Goal: Information Seeking & Learning: Learn about a topic

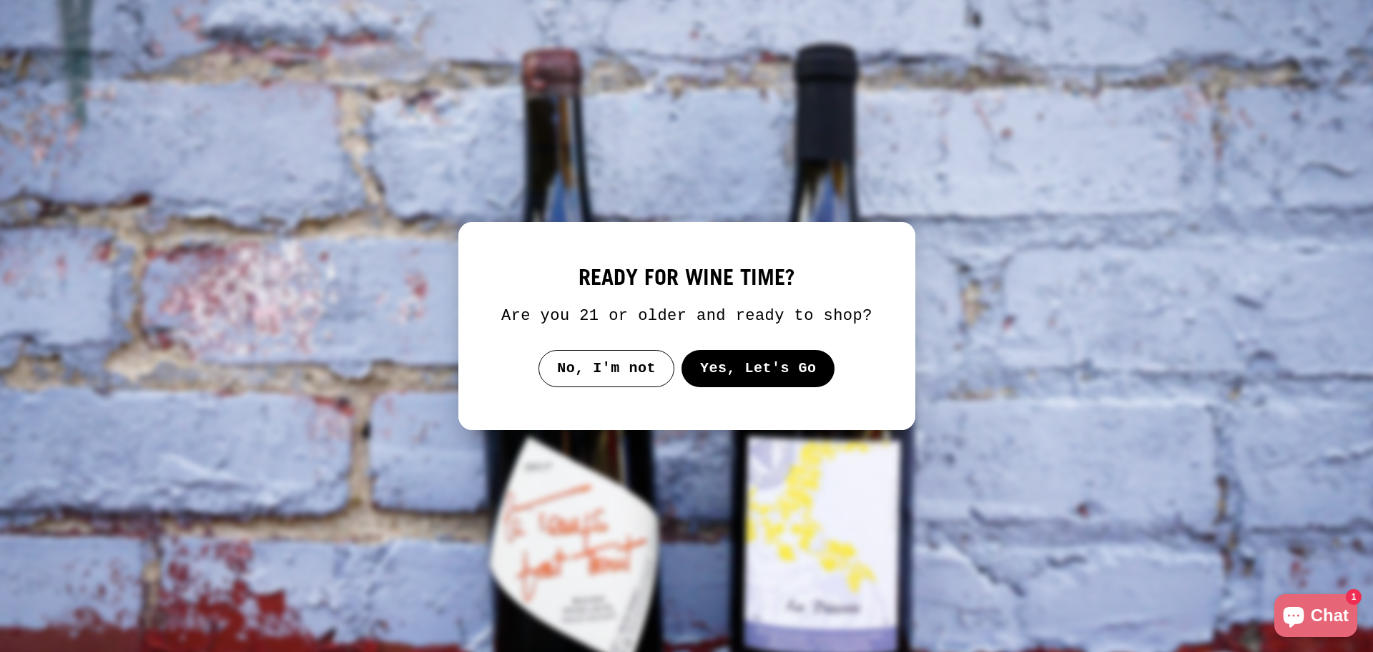
click at [764, 373] on button "Yes, Let's Go" at bounding box center [758, 368] width 154 height 37
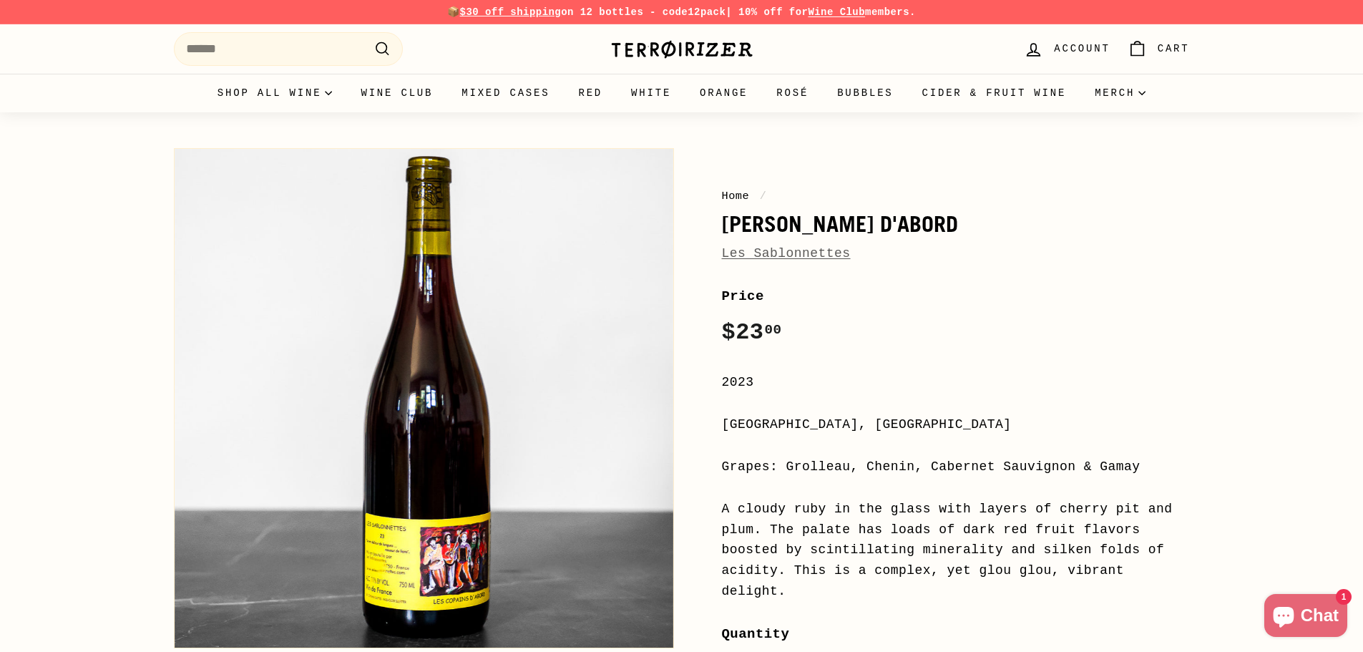
scroll to position [143, 0]
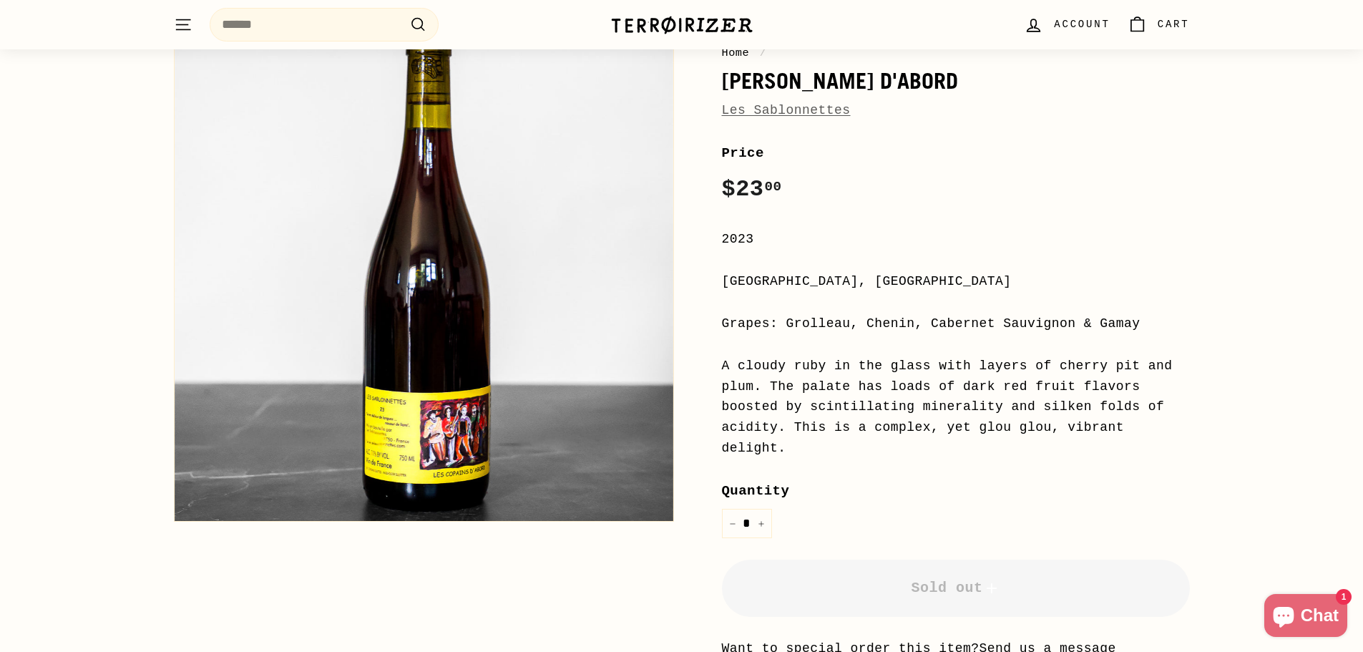
click at [804, 363] on div "A cloudy ruby in the glass with layers of cherry pit and plum. The palate has l…" at bounding box center [956, 407] width 468 height 103
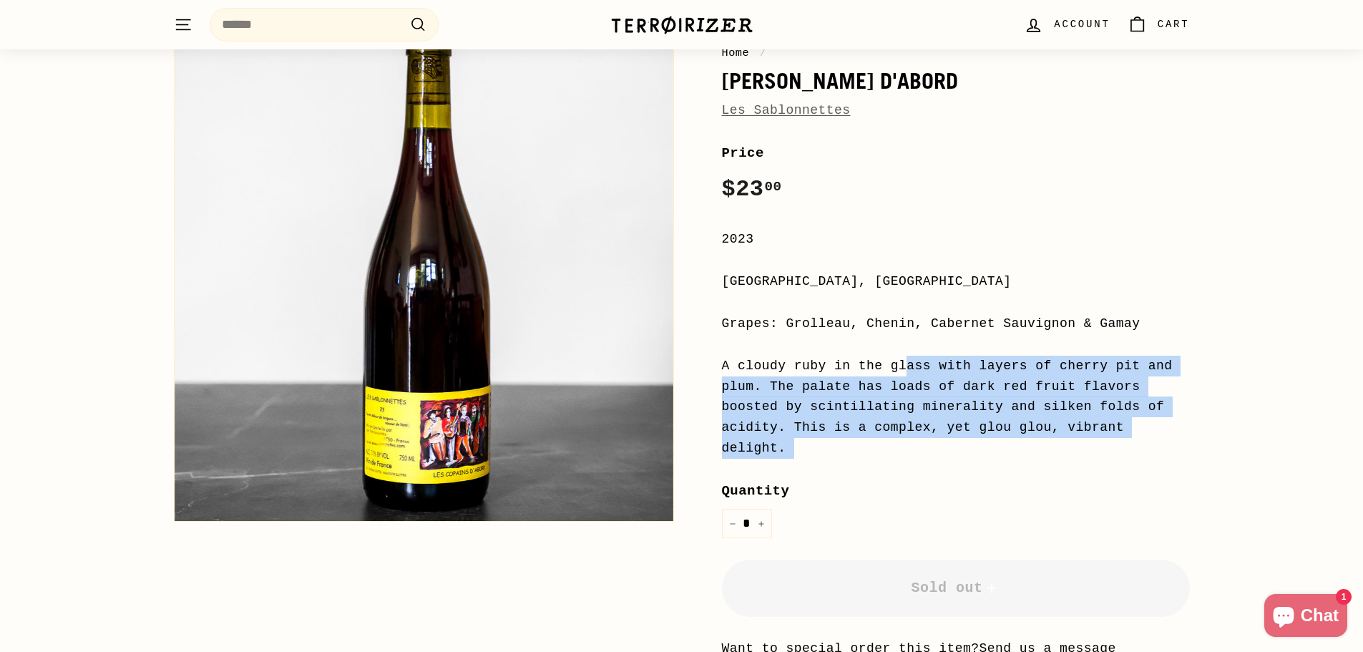
click at [804, 363] on div "A cloudy ruby in the glass with layers of cherry pit and plum. The palate has l…" at bounding box center [956, 407] width 468 height 103
copy div "A cloudy ruby in the glass with layers of cherry pit and plum. The palate has l…"
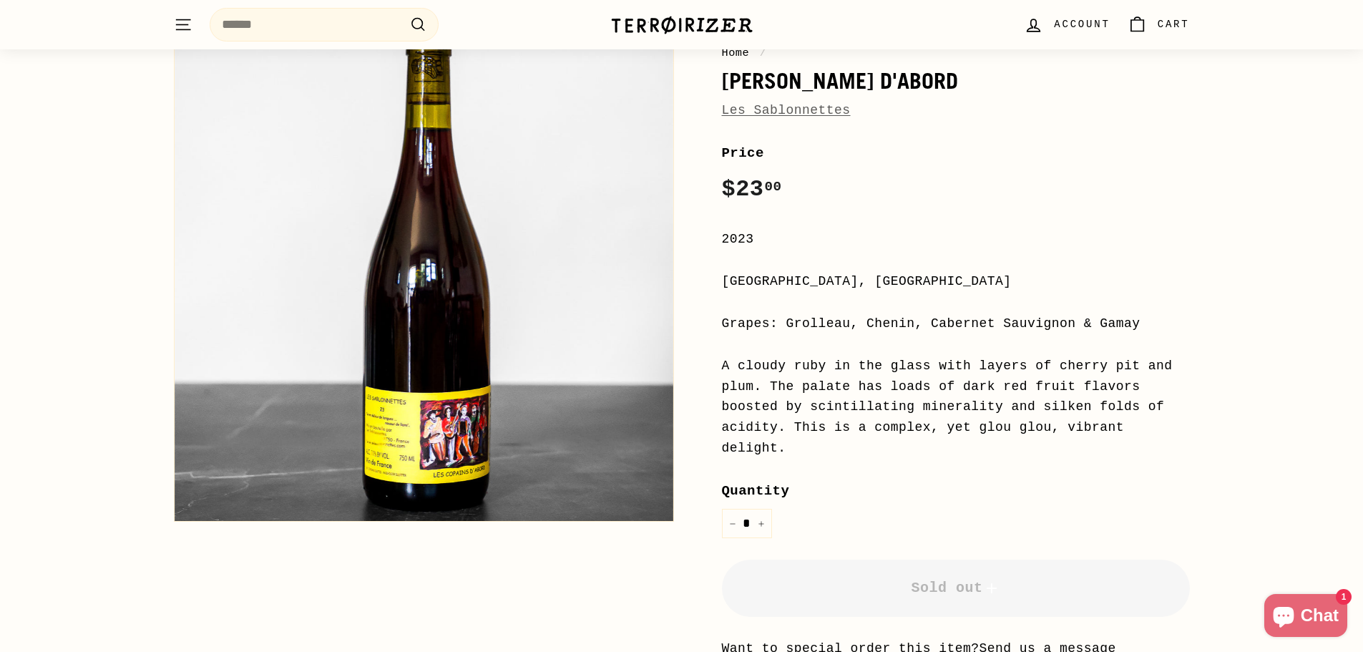
click at [702, 320] on div "Home / [PERSON_NAME] d'Abord Les Sablonnettes Price Regular price $23 00 $23.00…" at bounding box center [940, 412] width 500 height 829
drag, startPoint x: 717, startPoint y: 320, endPoint x: 1031, endPoint y: 436, distance: 335.1
click at [1031, 436] on div "Home / [PERSON_NAME] d'Abord Les Sablonnettes Price Regular price $23 00 $23.00…" at bounding box center [940, 412] width 500 height 829
copy div "Grapes: Grolleau, Chenin, Cabernet Sauvignon & Gamay A cloudy ruby in the glass…"
